Goal: Information Seeking & Learning: Get advice/opinions

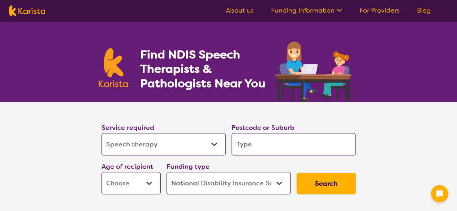
select select "Speech therapy"
select select "NDIS"
select select "Speech therapy"
select select "NDIS"
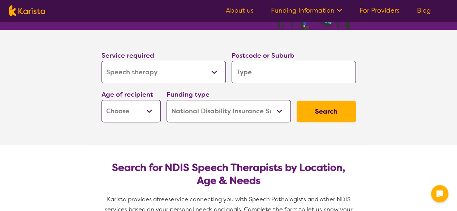
click at [155, 74] on select "Allied Health Assistant Assessment ([MEDICAL_DATA] or [MEDICAL_DATA]) Behaviour…" at bounding box center [164, 72] width 124 height 22
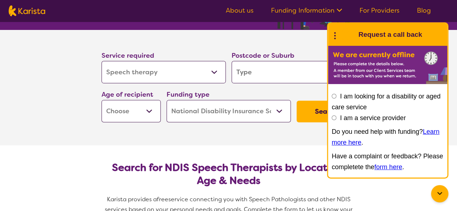
click at [102, 61] on select "Allied Health Assistant Assessment ([MEDICAL_DATA] or [MEDICAL_DATA]) Behaviour…" at bounding box center [164, 72] width 124 height 22
click at [255, 67] on input "search" at bounding box center [294, 72] width 124 height 22
type input "3"
type input "4"
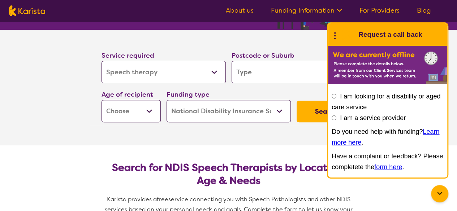
type input "4"
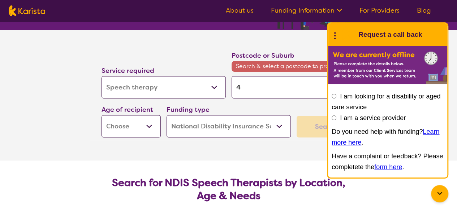
type input "40"
type input "402"
type input "4022"
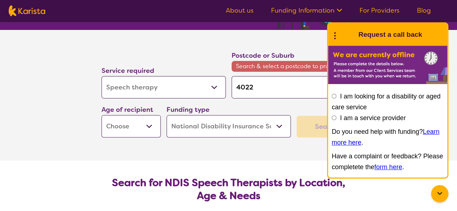
type input "4022"
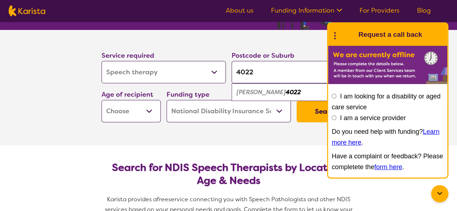
type input "4022"
click at [155, 116] on select "Early Childhood - 0 to 9 Child - 10 to 11 Adolescent - 12 to 17 Adult - 18 to 6…" at bounding box center [131, 111] width 59 height 22
select select "EC"
click at [102, 100] on select "Early Childhood - 0 to 9 Child - 10 to 11 Adolescent - 12 to 17 Adult - 18 to 6…" at bounding box center [131, 111] width 59 height 22
select select "EC"
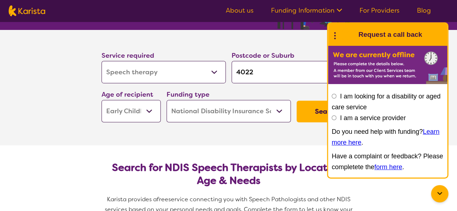
click at [258, 141] on section "Service required Allied Health Assistant Assessment ([MEDICAL_DATA] or [MEDICAL…" at bounding box center [228, 88] width 289 height 116
click at [264, 125] on section "Service required Allied Health Assistant Assessment ([MEDICAL_DATA] or [MEDICAL…" at bounding box center [228, 88] width 289 height 116
click at [267, 112] on select "Home Care Package (HCP) National Disability Insurance Scheme (NDIS) I don't know" at bounding box center [229, 111] width 124 height 22
click at [306, 115] on button "Search" at bounding box center [326, 112] width 59 height 22
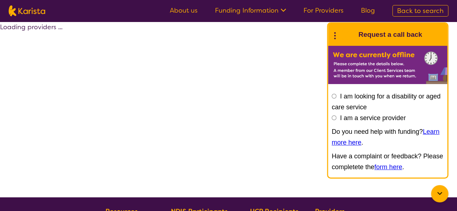
select select "by_score"
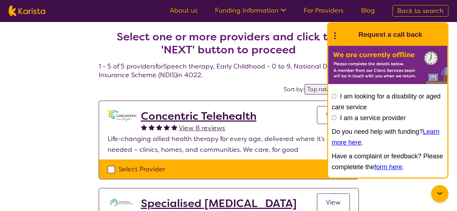
click at [333, 37] on icon at bounding box center [334, 34] width 9 height 11
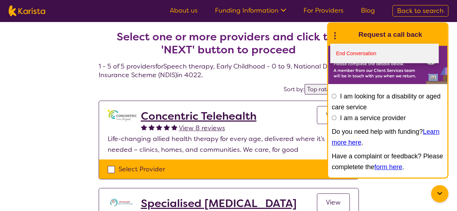
click at [349, 56] on link "End Conversation" at bounding box center [384, 54] width 108 height 20
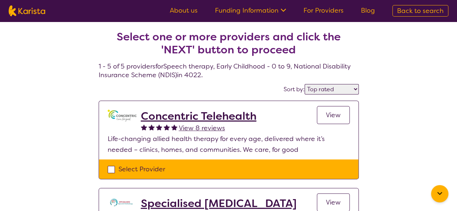
click at [333, 122] on link "View" at bounding box center [333, 115] width 33 height 18
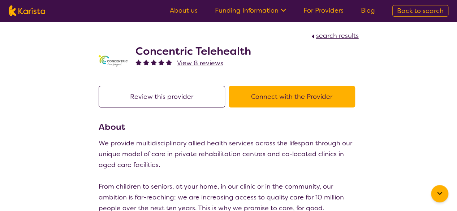
click at [202, 97] on button "Review this provider" at bounding box center [162, 97] width 127 height 22
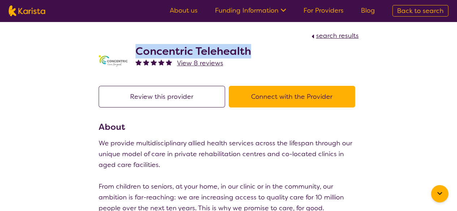
drag, startPoint x: 134, startPoint y: 50, endPoint x: 273, endPoint y: 55, distance: 139.6
click at [273, 55] on div "Concentric Telehealth View 8 reviews" at bounding box center [229, 59] width 260 height 36
select select "by_score"
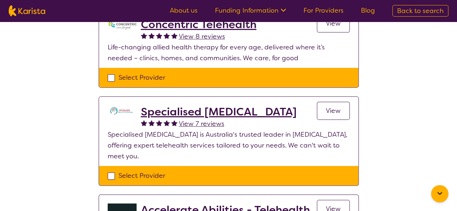
scroll to position [108, 0]
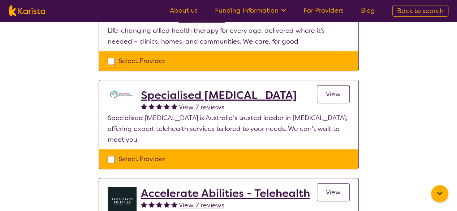
drag, startPoint x: 325, startPoint y: 99, endPoint x: 282, endPoint y: 117, distance: 46.7
click at [325, 99] on link "View" at bounding box center [333, 94] width 33 height 18
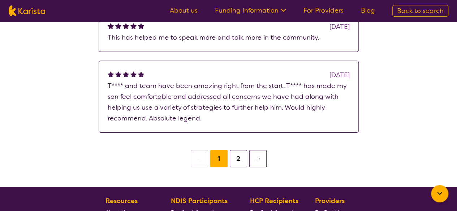
scroll to position [1119, 0]
